Goal: Information Seeking & Learning: Check status

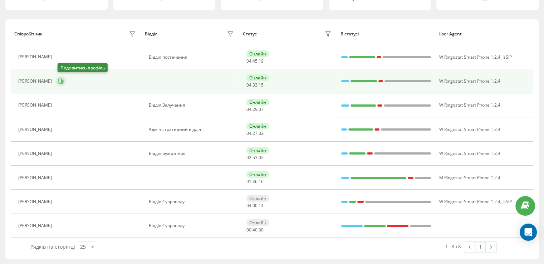
click at [61, 80] on icon at bounding box center [61, 81] width 6 height 6
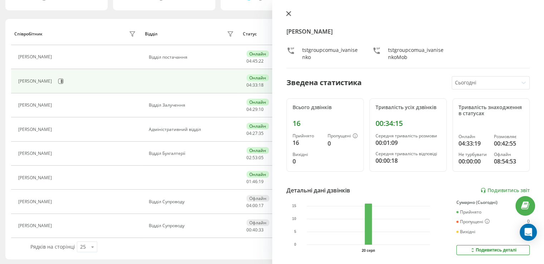
click at [288, 13] on icon at bounding box center [288, 13] width 4 height 4
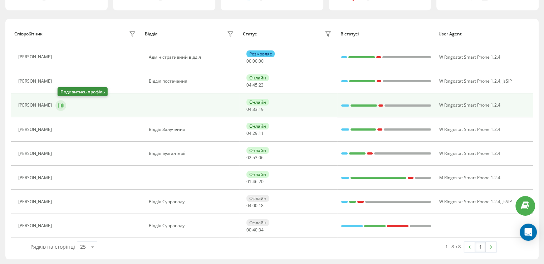
click at [62, 103] on icon at bounding box center [61, 106] width 6 height 6
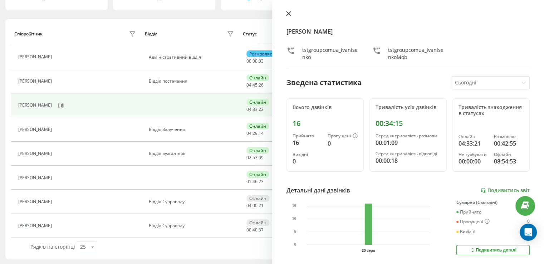
click at [285, 14] on button at bounding box center [288, 14] width 9 height 7
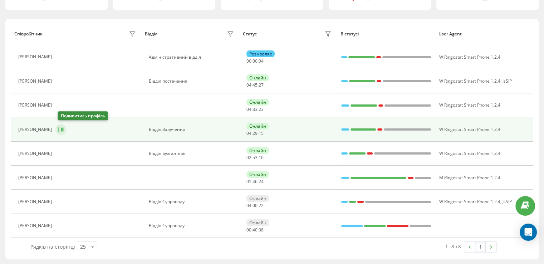
click at [66, 128] on button at bounding box center [60, 129] width 11 height 11
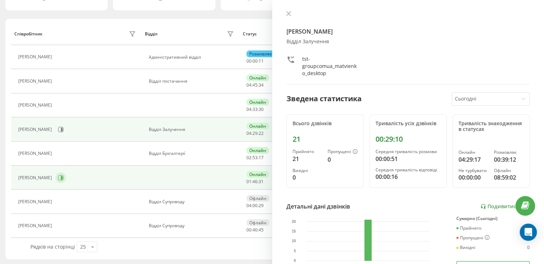
click at [63, 177] on icon at bounding box center [62, 178] width 2 height 4
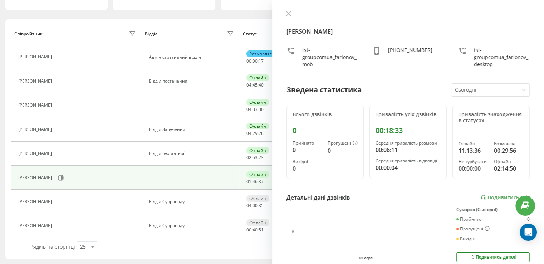
click at [287, 13] on icon at bounding box center [288, 13] width 5 height 5
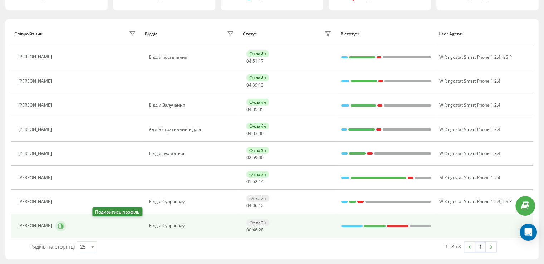
click at [66, 223] on button at bounding box center [60, 226] width 11 height 11
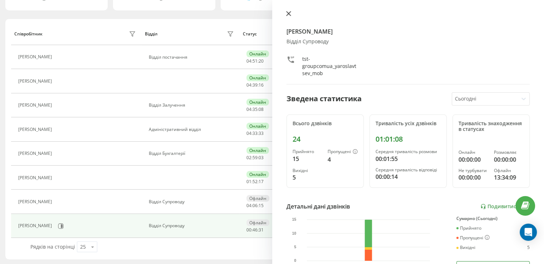
click at [290, 15] on icon at bounding box center [288, 13] width 5 height 5
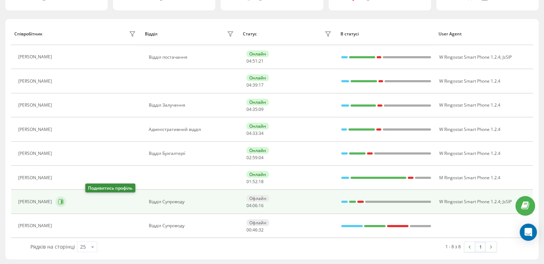
click at [63, 200] on icon at bounding box center [62, 202] width 2 height 4
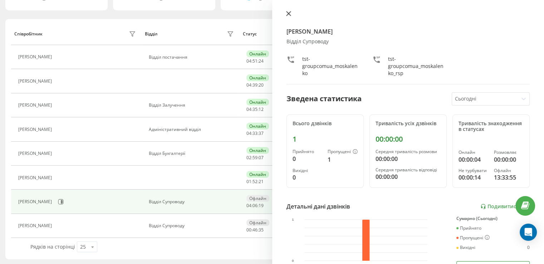
click at [287, 13] on icon at bounding box center [288, 13] width 5 height 5
